Goal: Information Seeking & Learning: Learn about a topic

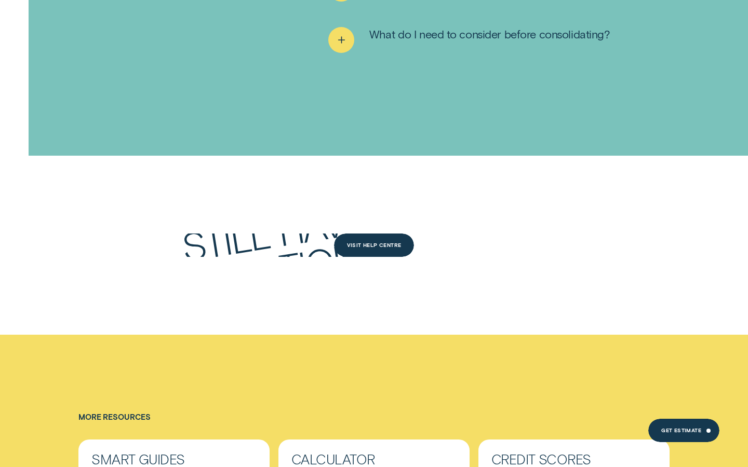
scroll to position [0, 440]
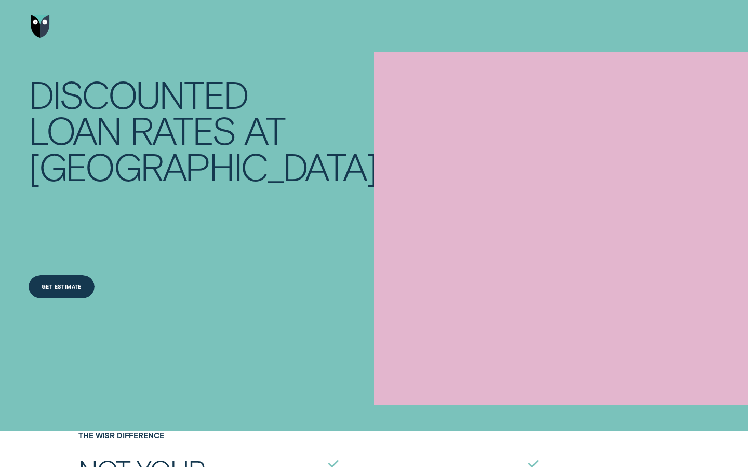
scroll to position [1778, 0]
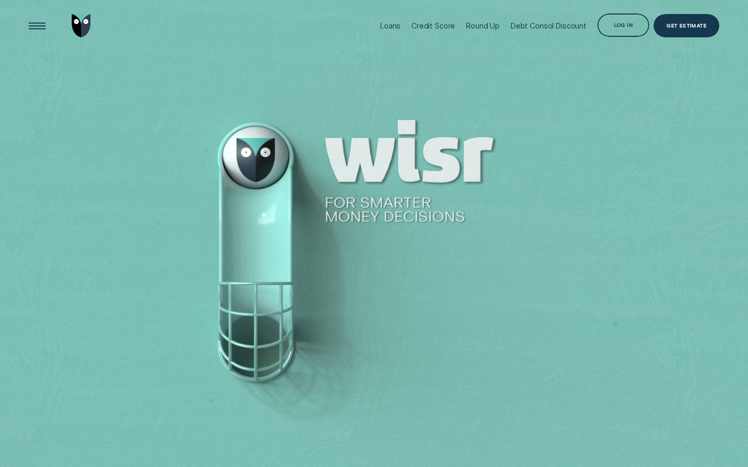
scroll to position [0, 2]
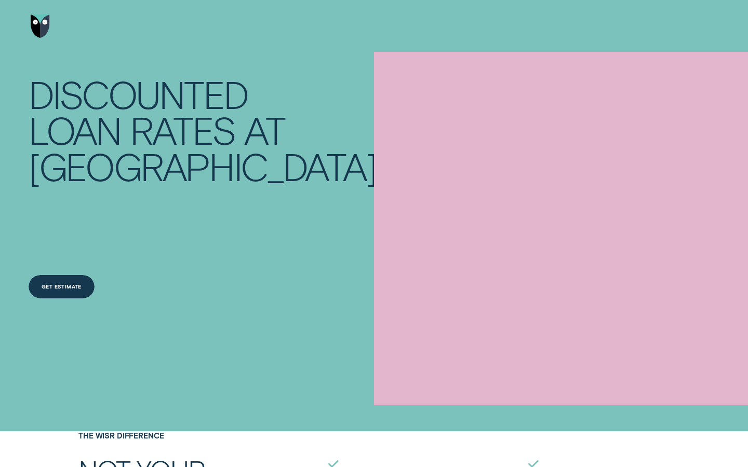
scroll to position [1778, 0]
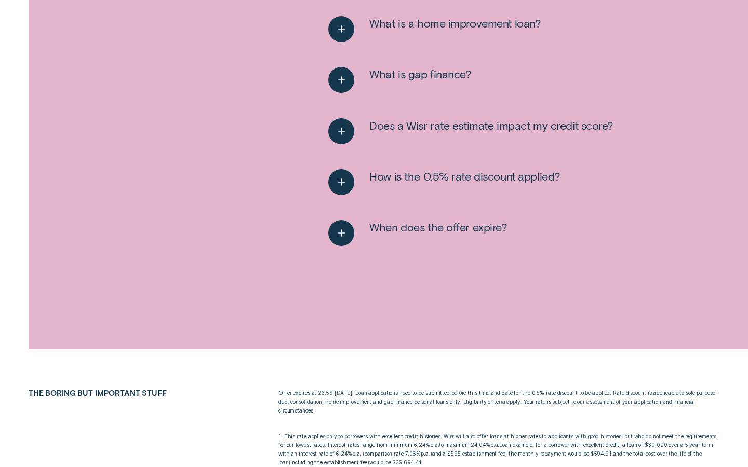
scroll to position [792, 0]
